Goal: Information Seeking & Learning: Find specific page/section

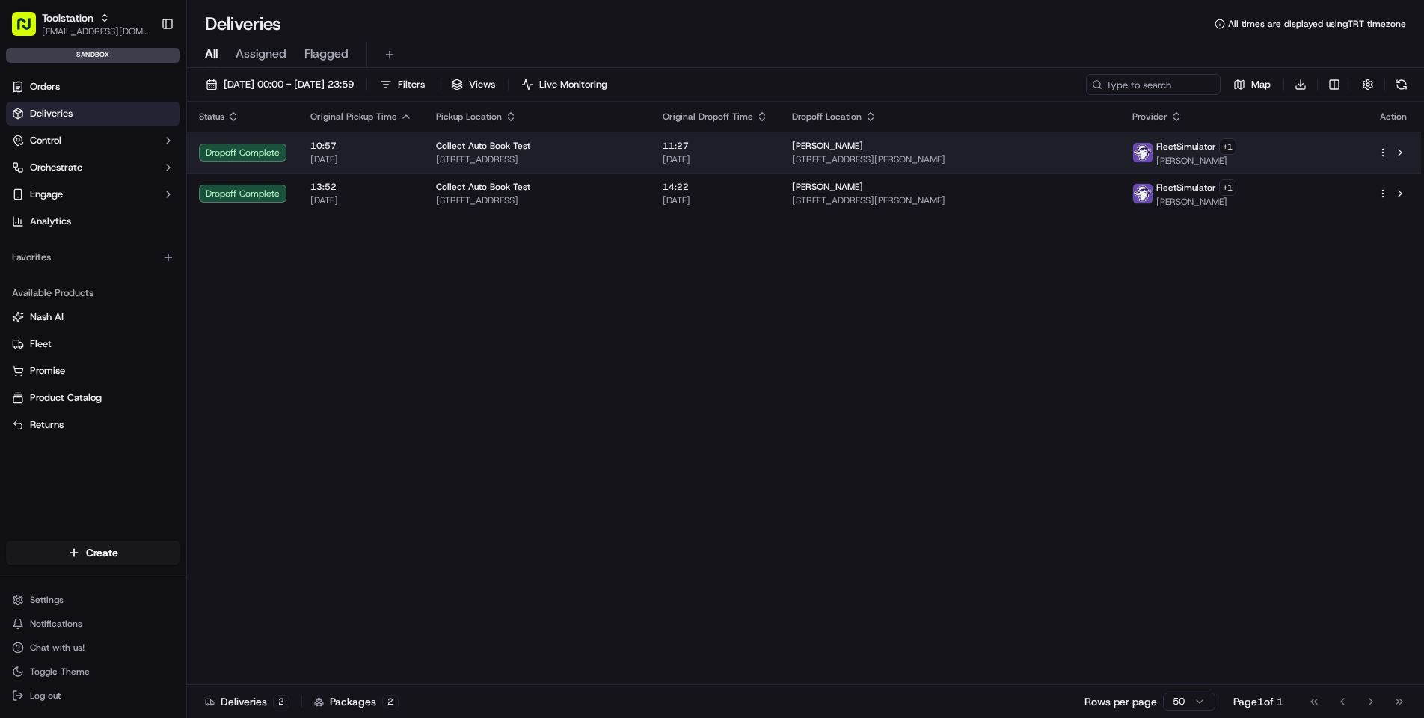
click at [565, 157] on span "[STREET_ADDRESS]" at bounding box center [537, 159] width 203 height 12
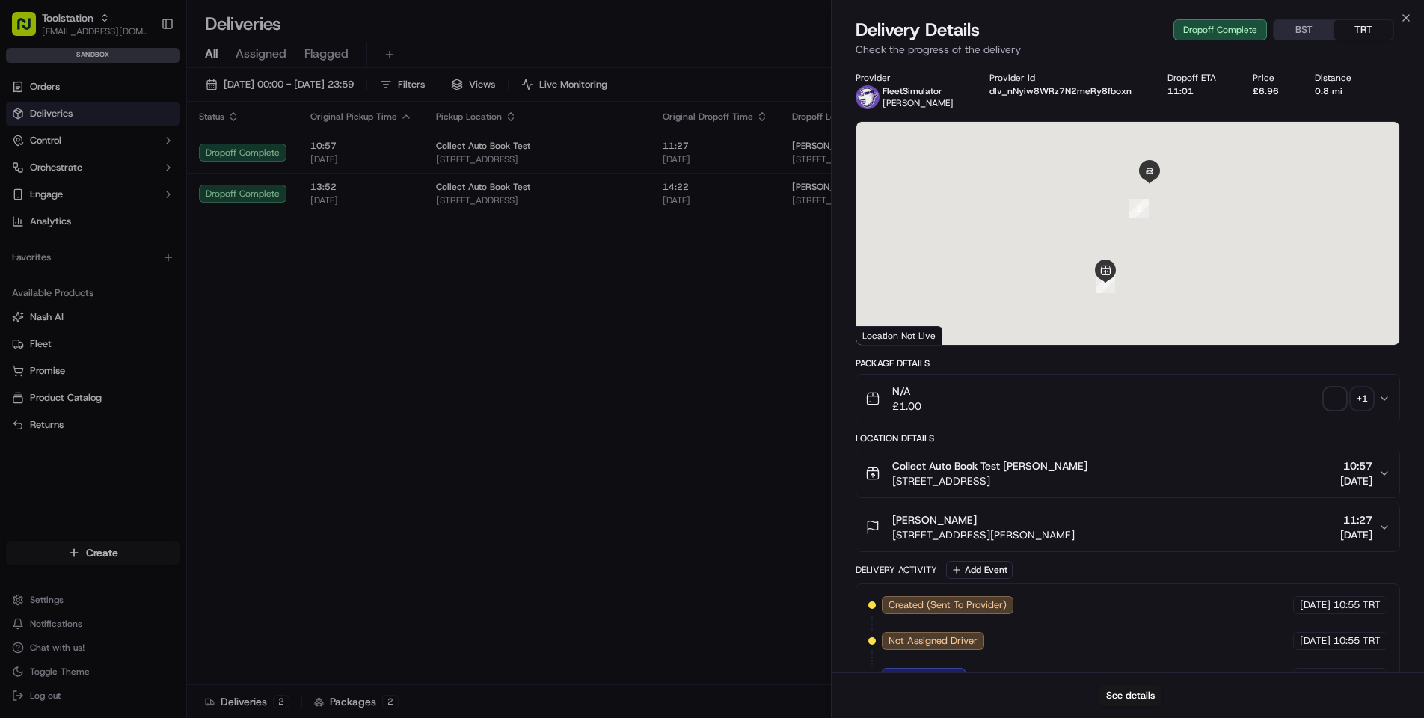
scroll to position [173, 0]
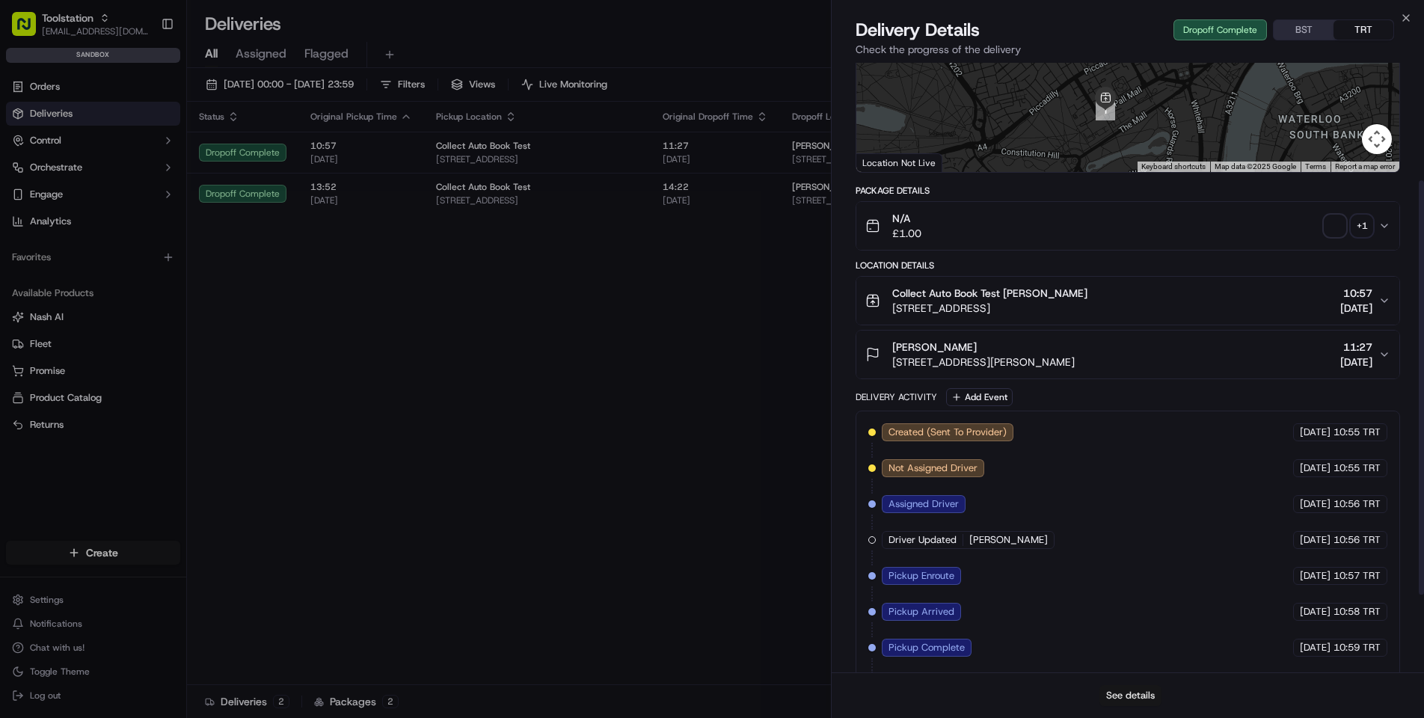
click at [1142, 693] on button "See details" at bounding box center [1131, 695] width 62 height 21
click at [1140, 4] on div "Close Delivery Details Dropoff Complete BST TRT Check the progress of the deliv…" at bounding box center [1127, 359] width 593 height 718
click at [1167, 0] on div "Close Delivery Details Dropoff Complete BST TRT Check the progress of the deliv…" at bounding box center [1127, 359] width 593 height 718
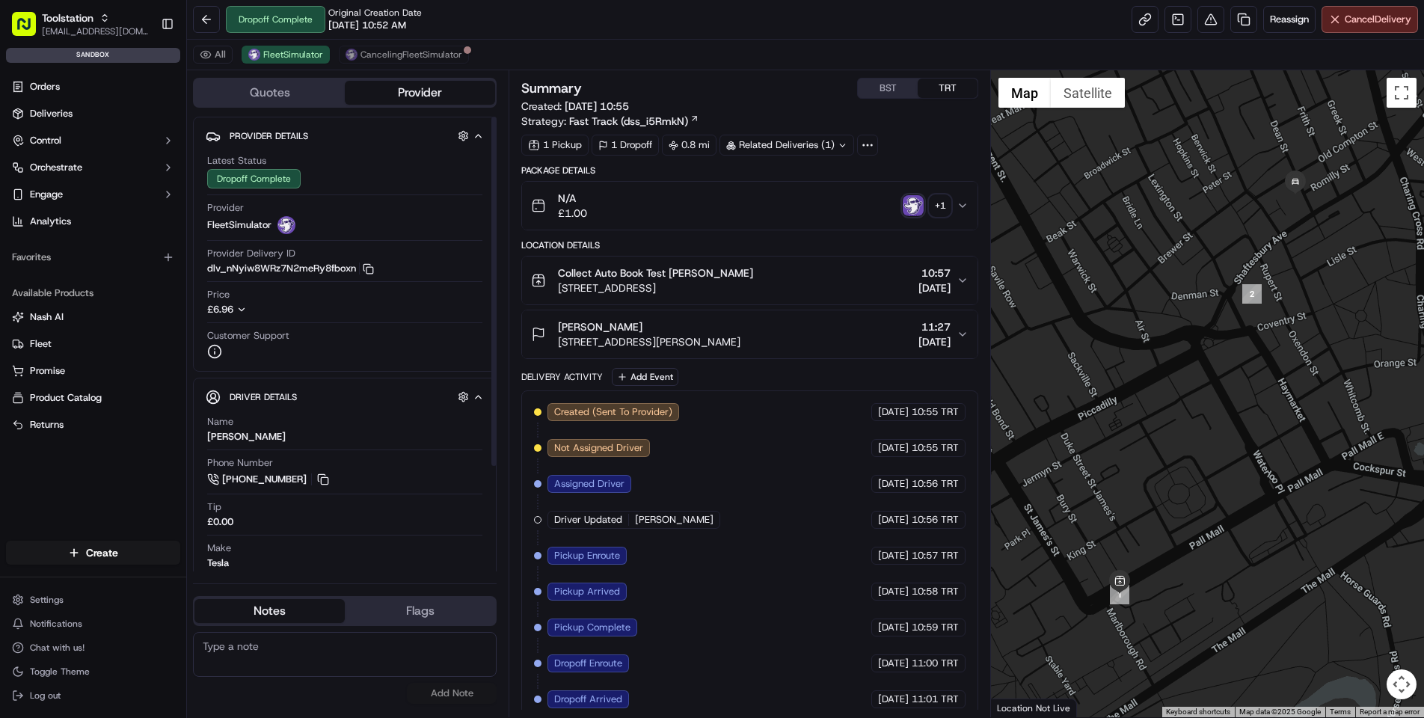
click at [245, 306] on icon "button" at bounding box center [241, 309] width 10 height 10
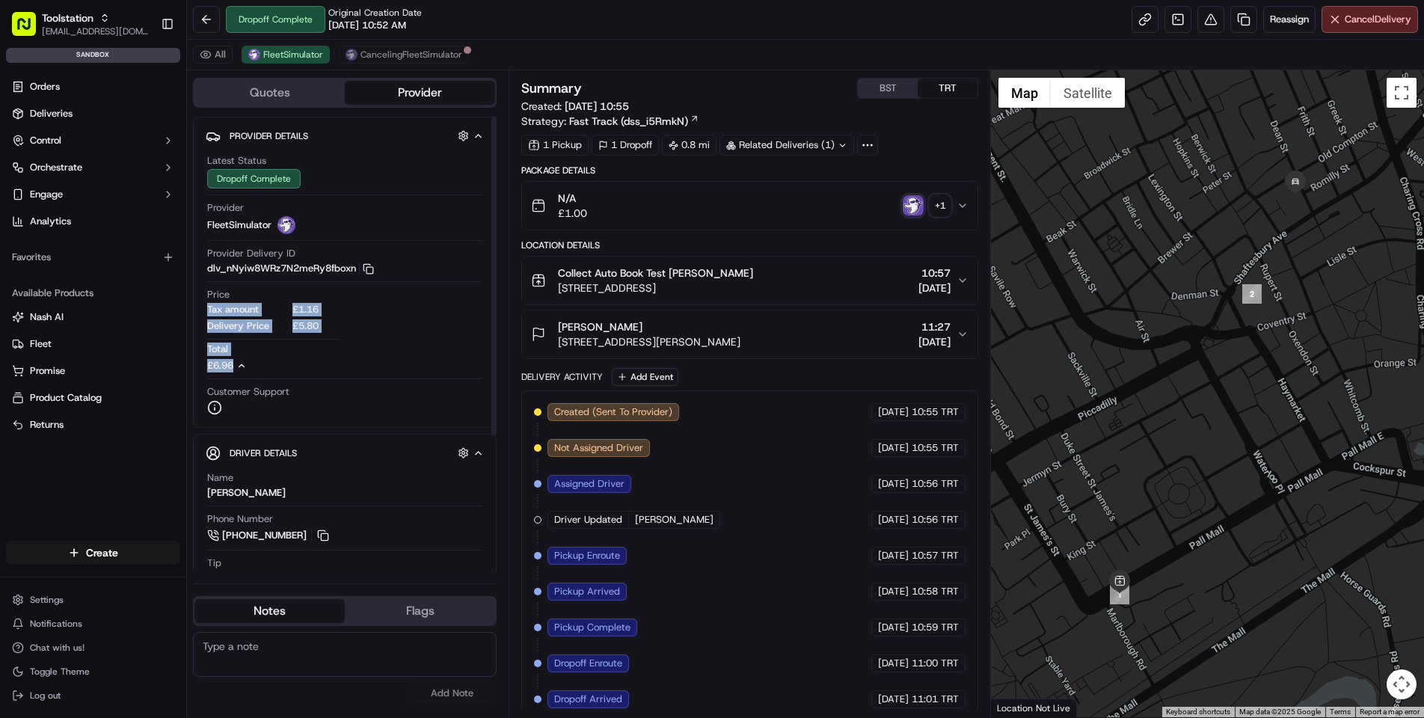
drag, startPoint x: 206, startPoint y: 308, endPoint x: 386, endPoint y: 371, distance: 190.2
click at [386, 371] on div "Latest Status Dropoff Complete Provider FleetSimulator Provider Delivery ID dlv…" at bounding box center [345, 284] width 278 height 273
click at [386, 371] on div "Price Tax amount £1.16 Delivery Price £5.80 Total £6.96" at bounding box center [344, 330] width 275 height 85
click at [783, 90] on div "Summary BST TRT" at bounding box center [749, 88] width 457 height 21
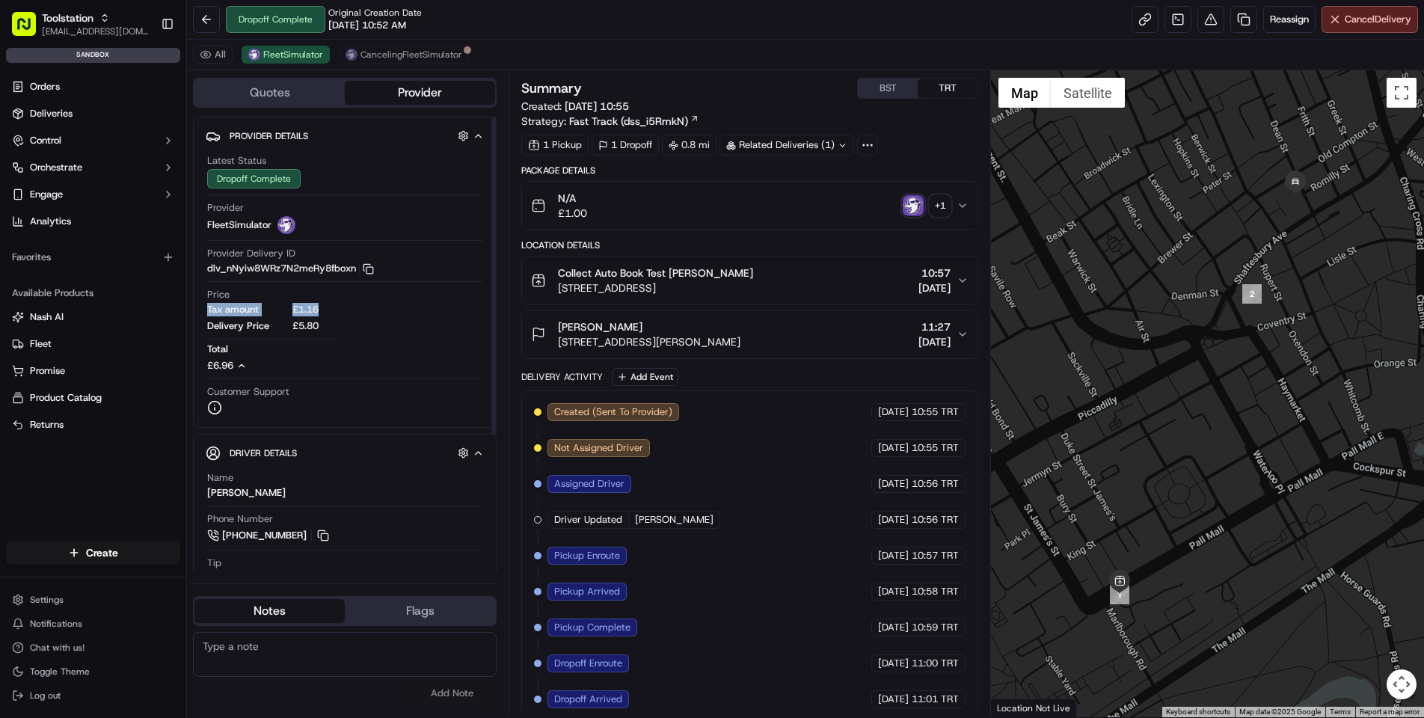
drag, startPoint x: 209, startPoint y: 309, endPoint x: 381, endPoint y: 311, distance: 172.8
click at [381, 311] on div "Price Tax amount £1.16 Delivery Price £5.80 Total £6.96" at bounding box center [344, 330] width 275 height 85
drag, startPoint x: 272, startPoint y: 324, endPoint x: 310, endPoint y: 324, distance: 38.1
click at [310, 324] on div "Tax amount £1.16 Delivery Price £5.80" at bounding box center [273, 323] width 132 height 40
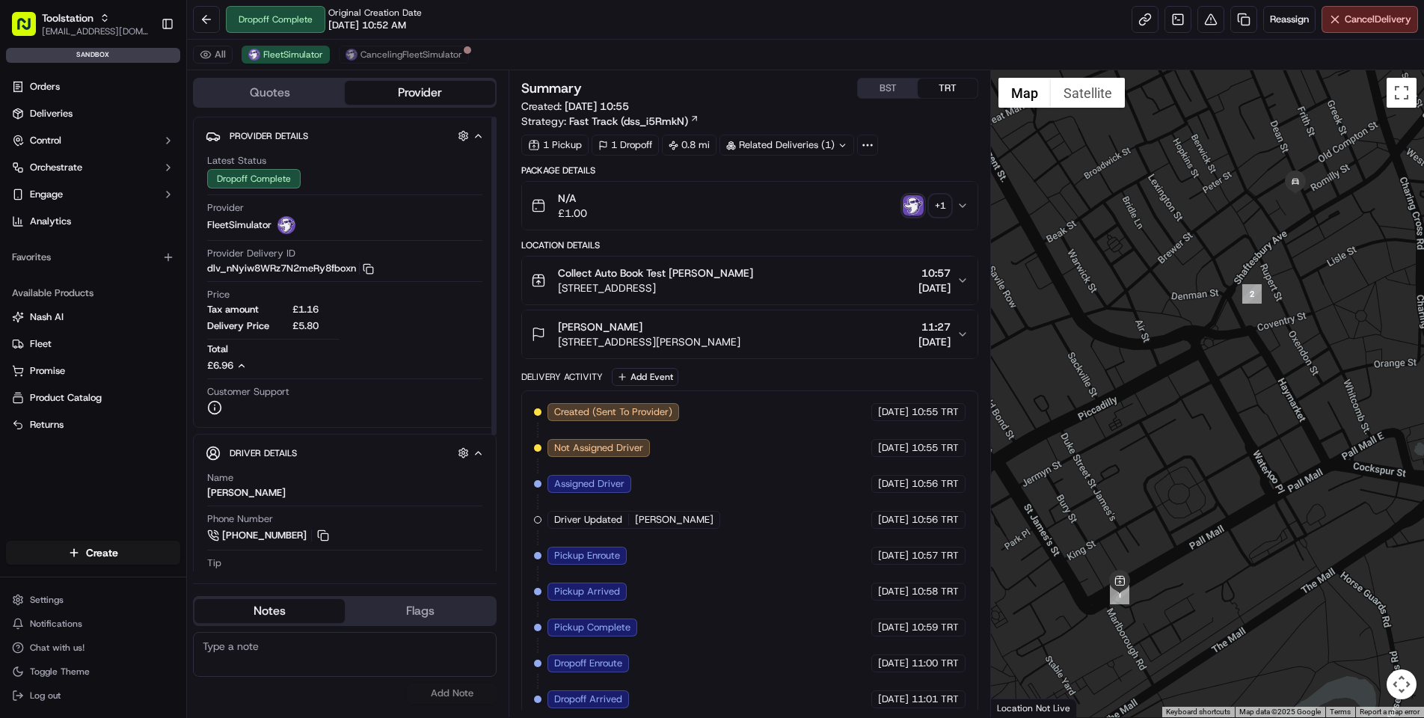
click at [286, 314] on span "Tax amount" at bounding box center [248, 309] width 82 height 13
click at [372, 59] on span "CancelingFleetSimulator" at bounding box center [412, 55] width 102 height 12
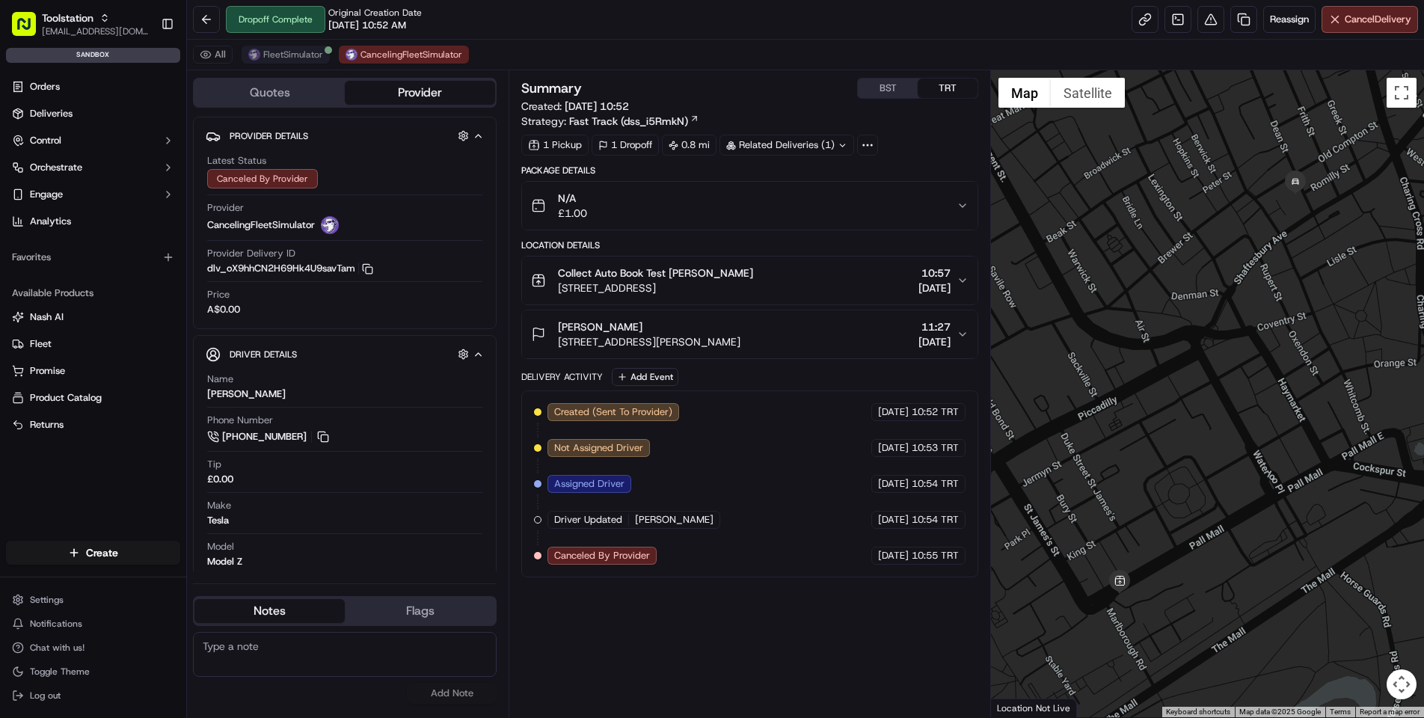
click at [257, 58] on img at bounding box center [254, 55] width 12 height 12
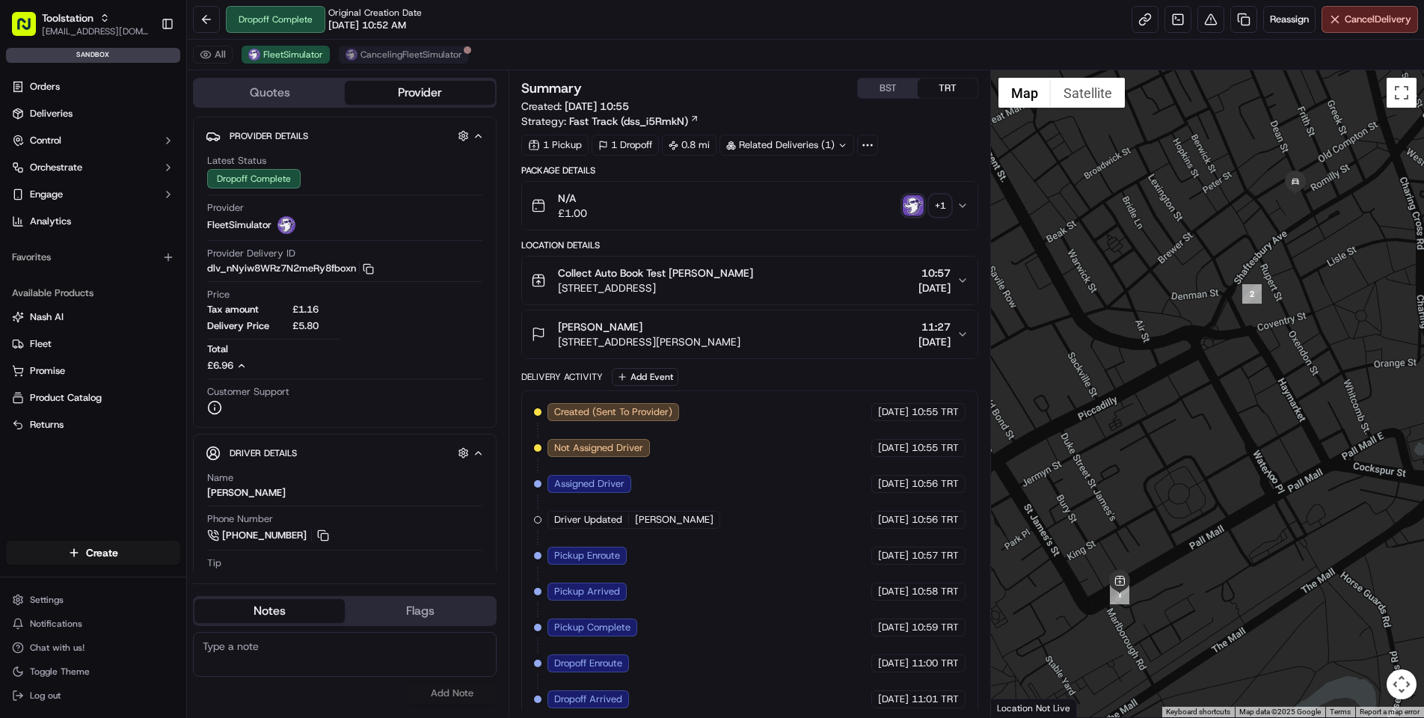
click at [403, 55] on span "CancelingFleetSimulator" at bounding box center [412, 55] width 102 height 12
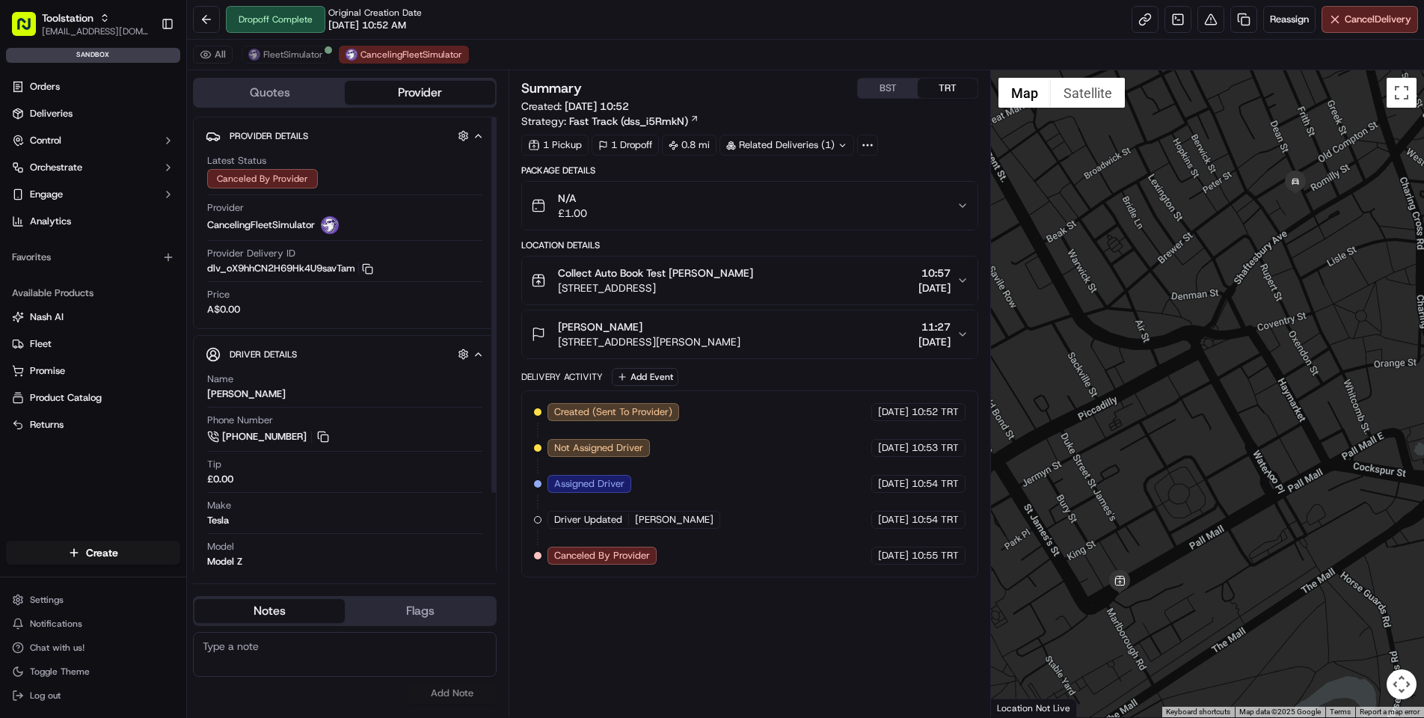
click at [244, 303] on div "Price A$0.00" at bounding box center [344, 302] width 275 height 28
